Goal: Navigation & Orientation: Find specific page/section

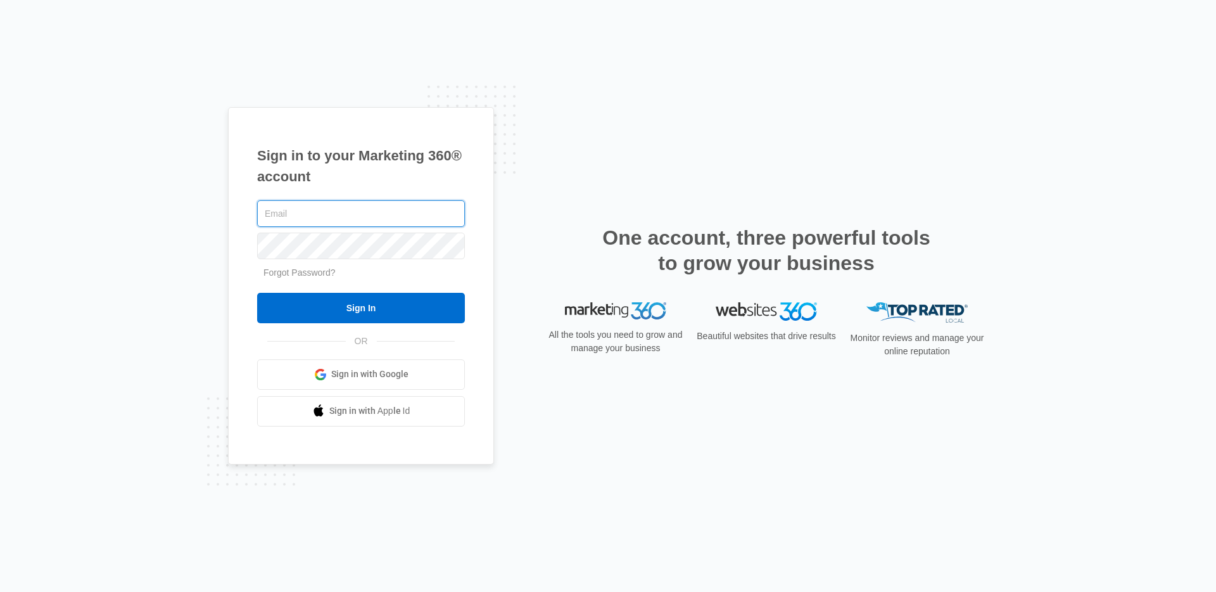
type input "[EMAIL_ADDRESS][DOMAIN_NAME]"
click at [257, 293] on input "Sign In" at bounding box center [361, 308] width 208 height 30
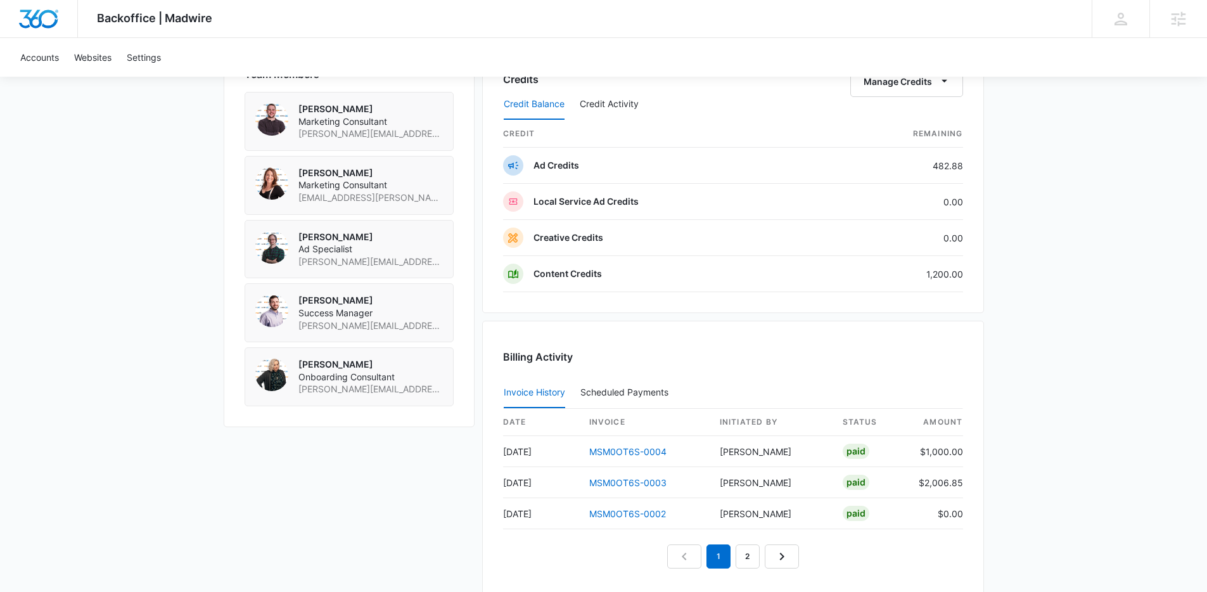
scroll to position [1072, 0]
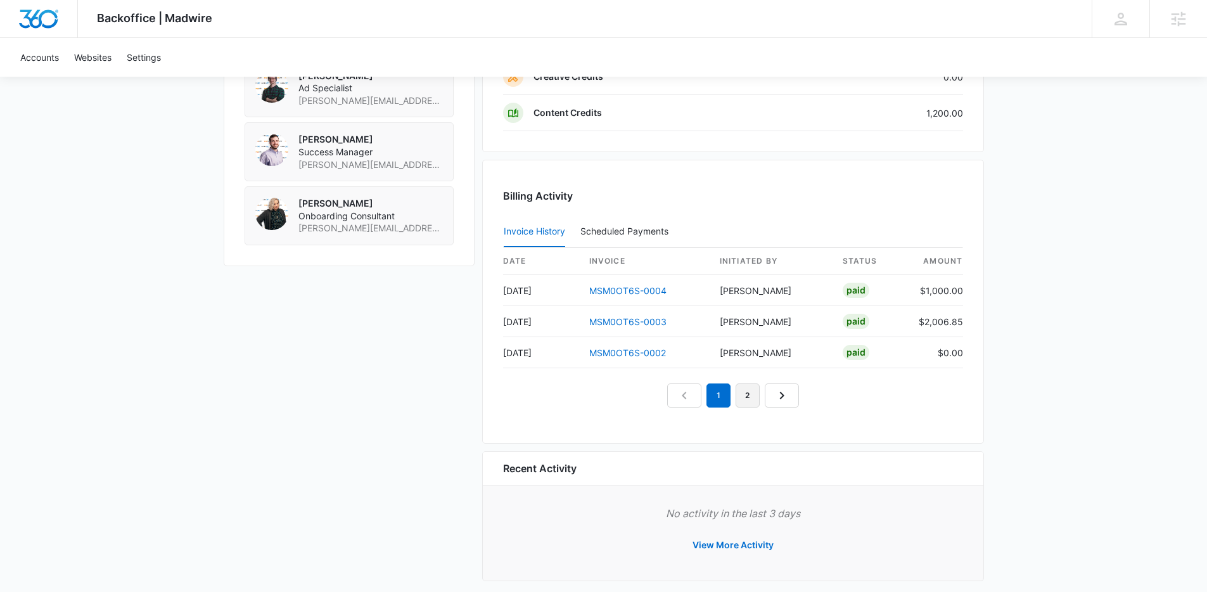
click at [752, 395] on link "2" at bounding box center [747, 395] width 24 height 24
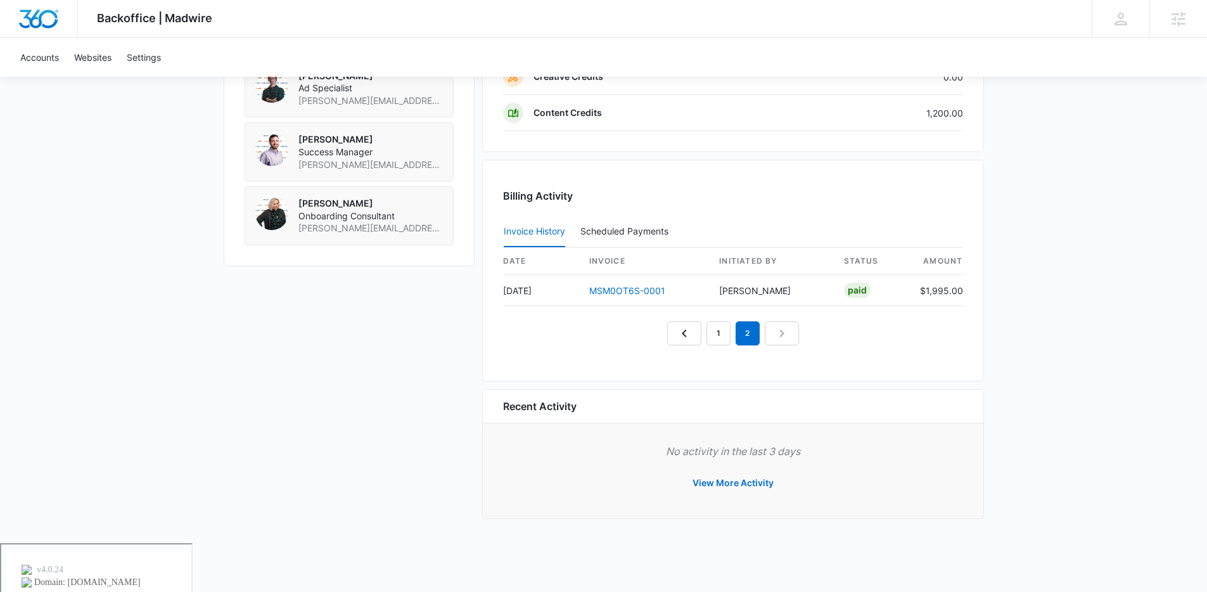
scroll to position [1023, 0]
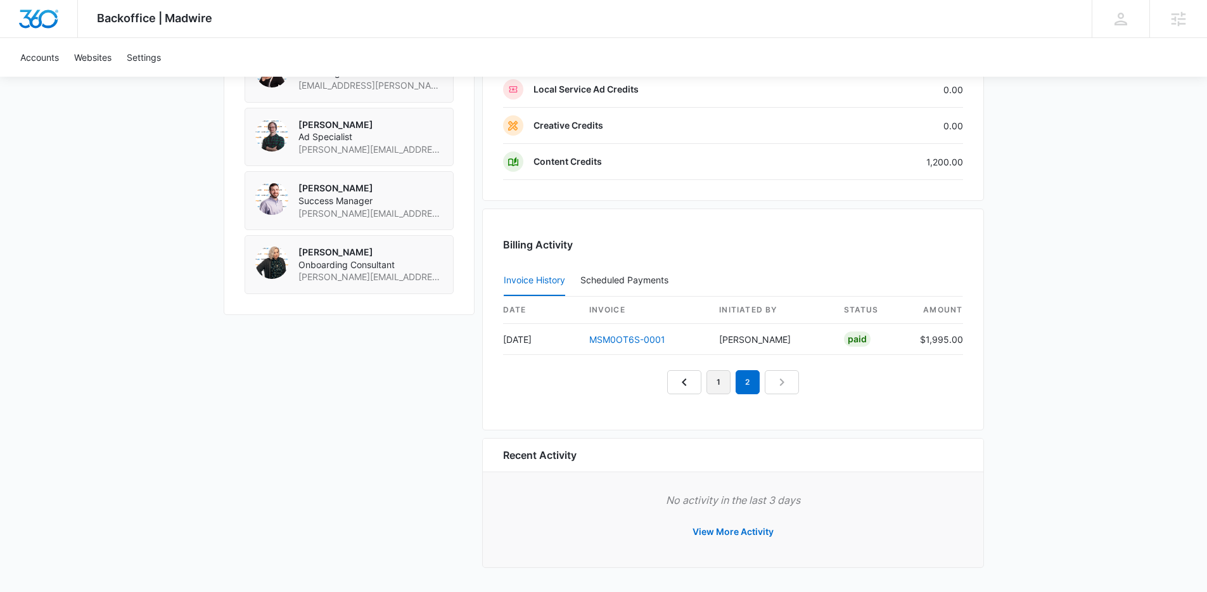
click at [722, 387] on link "1" at bounding box center [718, 382] width 24 height 24
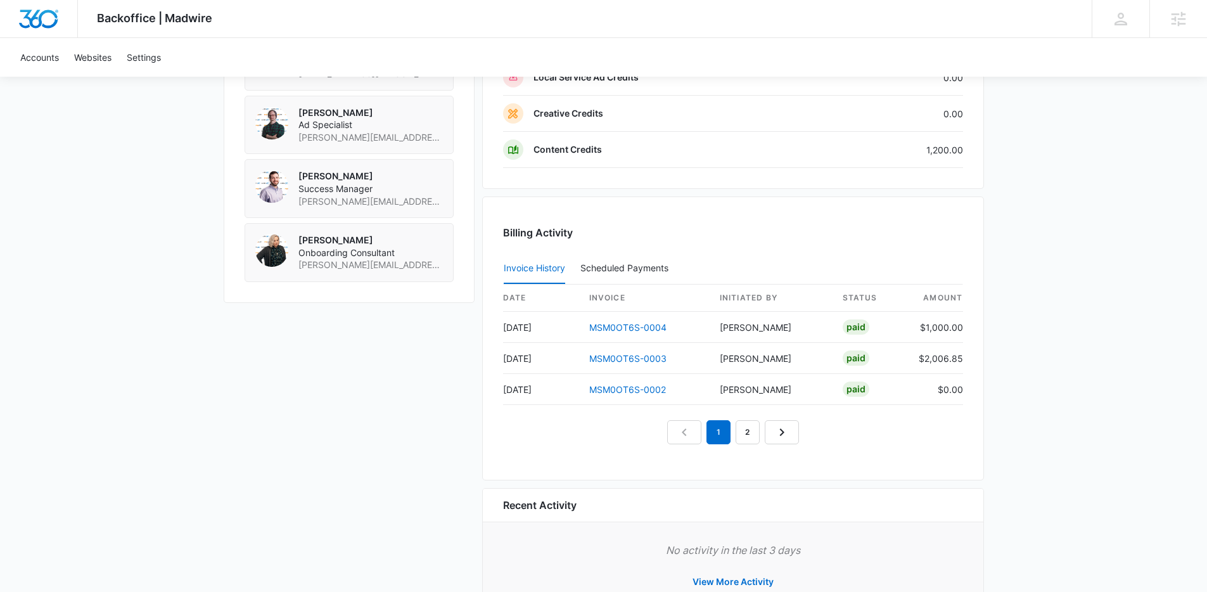
scroll to position [1085, 0]
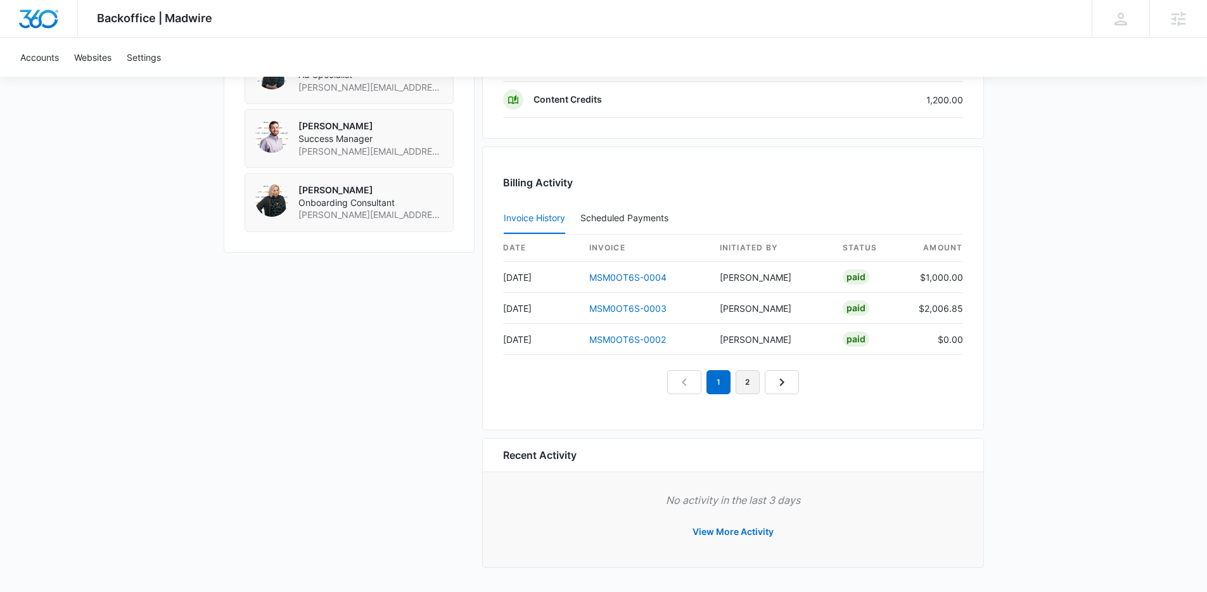
click at [749, 386] on link "2" at bounding box center [747, 382] width 24 height 24
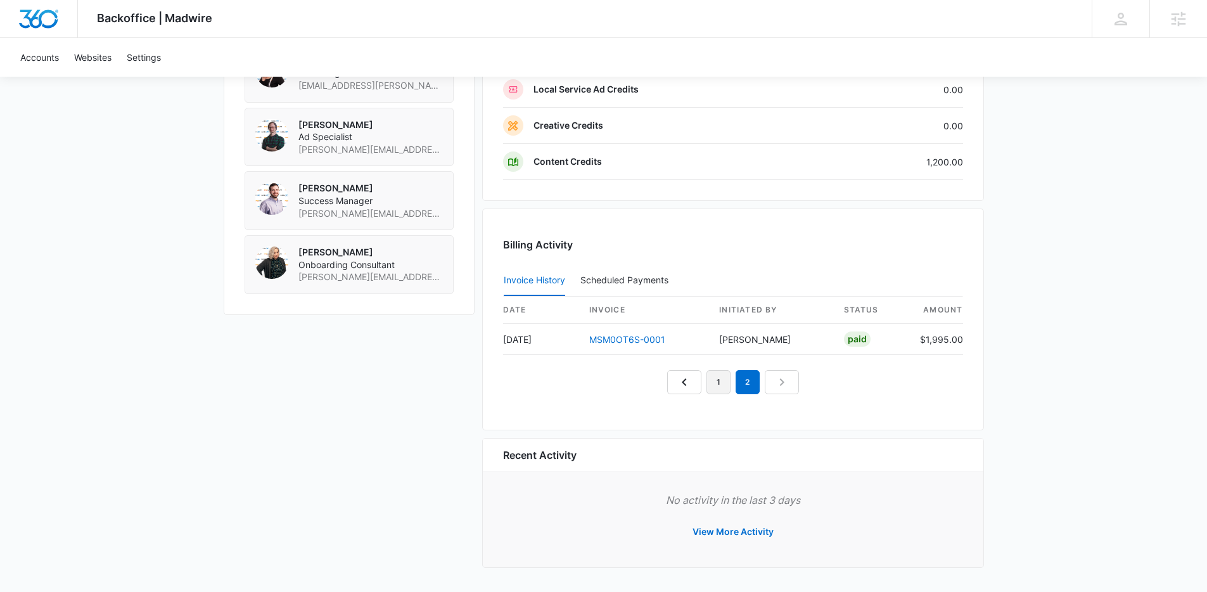
click at [714, 383] on link "1" at bounding box center [718, 382] width 24 height 24
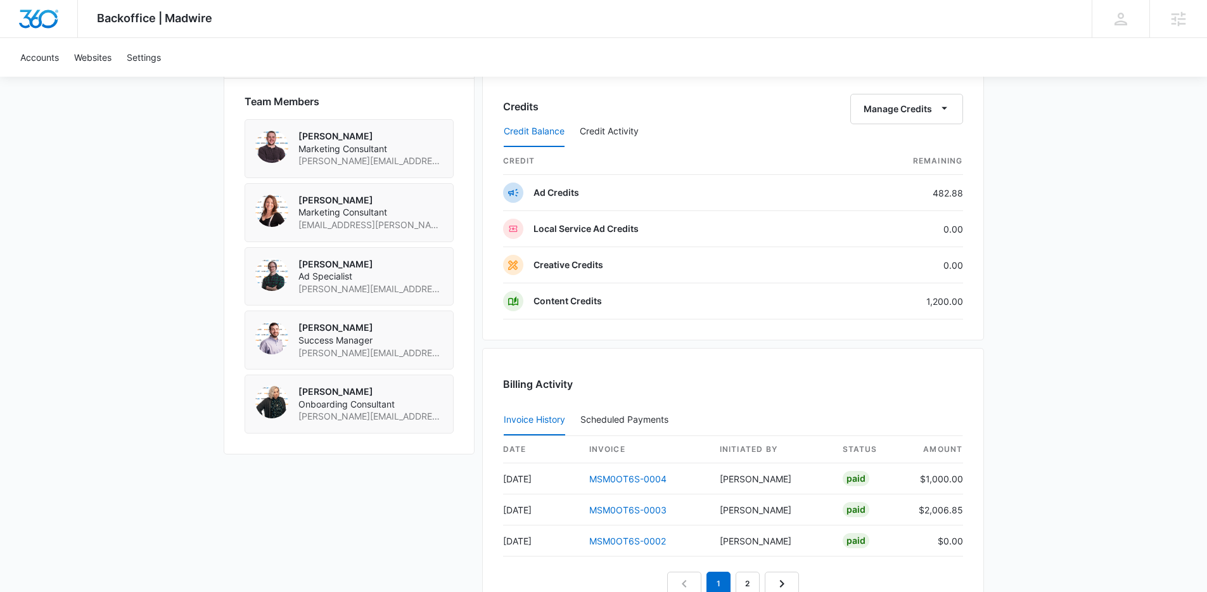
scroll to position [883, 0]
